Goal: Navigation & Orientation: Find specific page/section

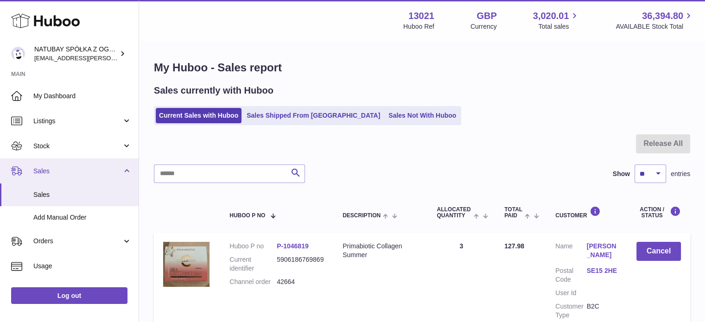
click at [61, 174] on span "Sales" at bounding box center [77, 171] width 89 height 9
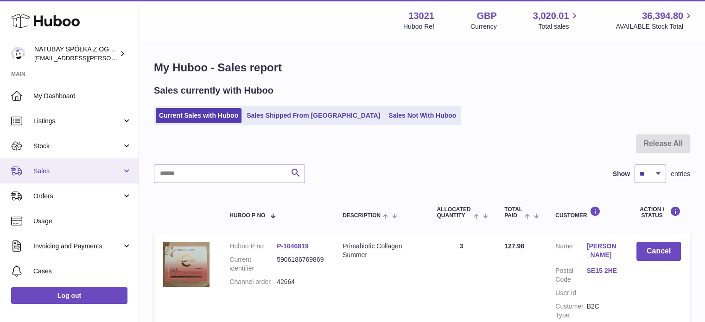
click at [62, 170] on span "Sales" at bounding box center [77, 171] width 89 height 9
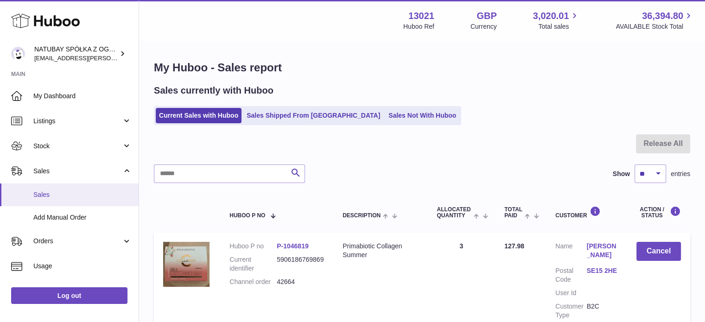
click at [61, 189] on link "Sales" at bounding box center [69, 195] width 139 height 23
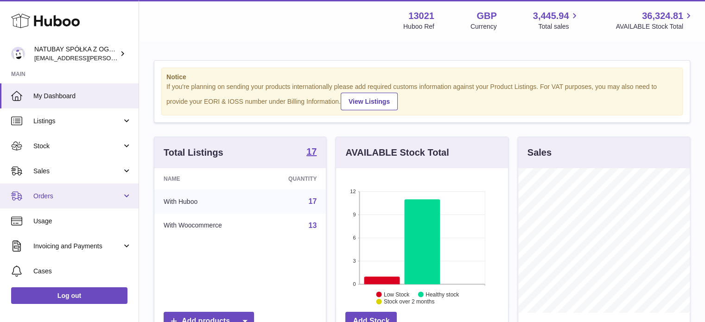
scroll to position [145, 172]
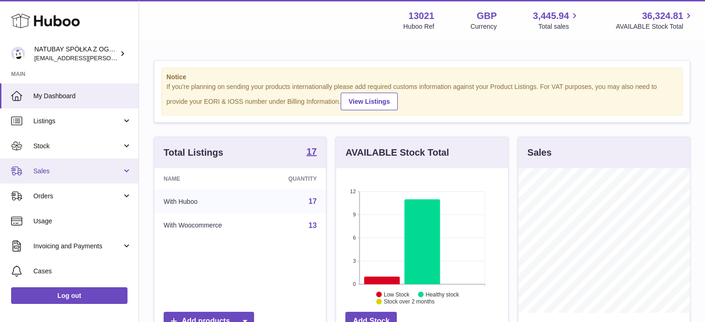
click at [56, 176] on link "Sales" at bounding box center [69, 170] width 139 height 25
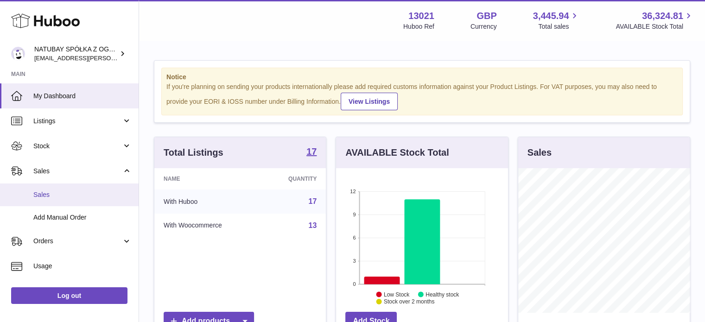
click at [53, 200] on link "Sales" at bounding box center [69, 195] width 139 height 23
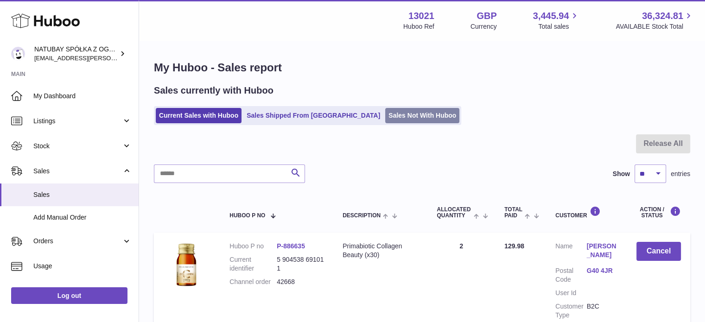
click at [385, 114] on link "Sales Not With Huboo" at bounding box center [422, 115] width 74 height 15
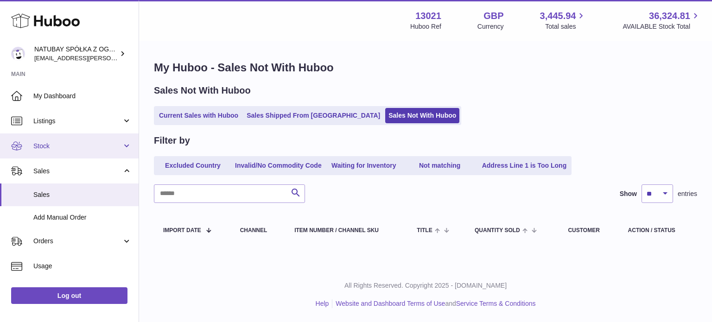
click at [75, 140] on link "Stock" at bounding box center [69, 145] width 139 height 25
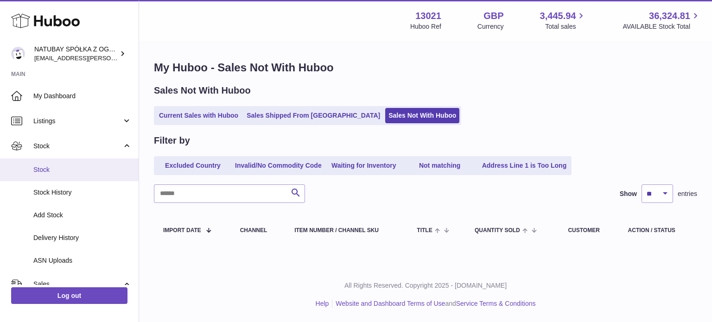
click at [66, 173] on span "Stock" at bounding box center [82, 169] width 98 height 9
